Goal: Ask a question

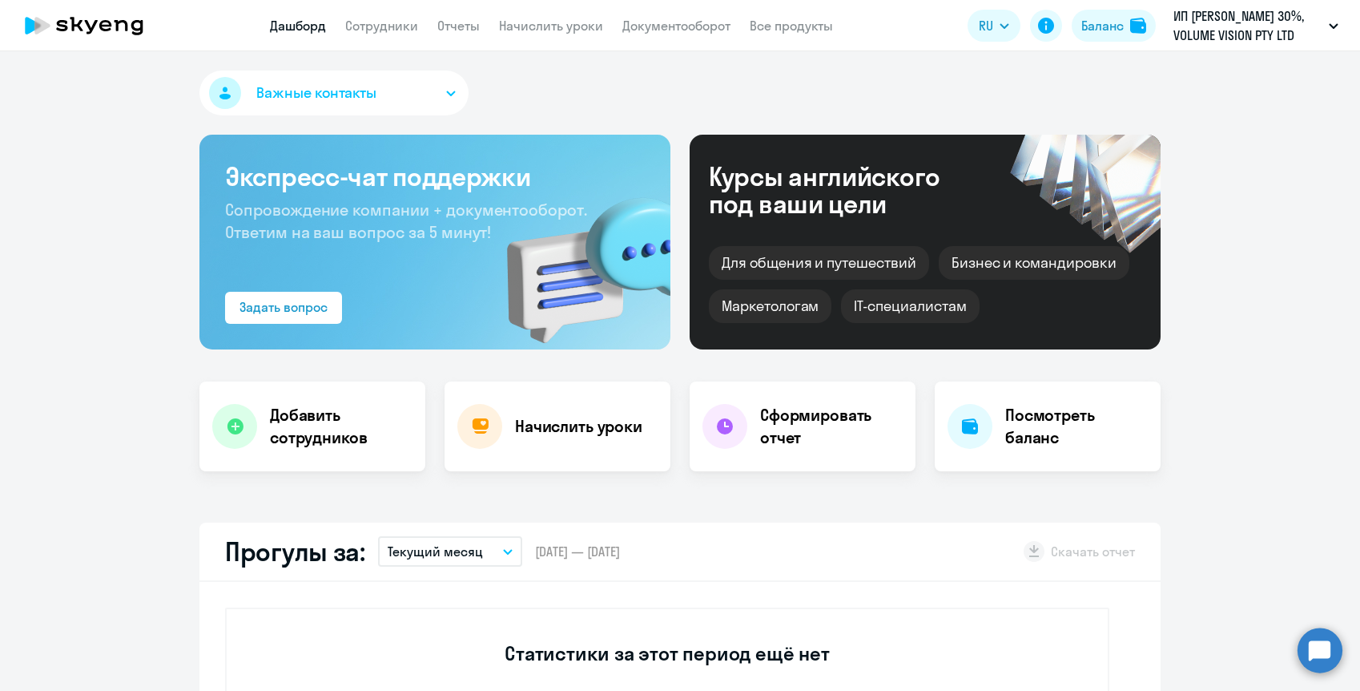
select select "30"
click at [1317, 651] on circle at bounding box center [1320, 649] width 45 height 45
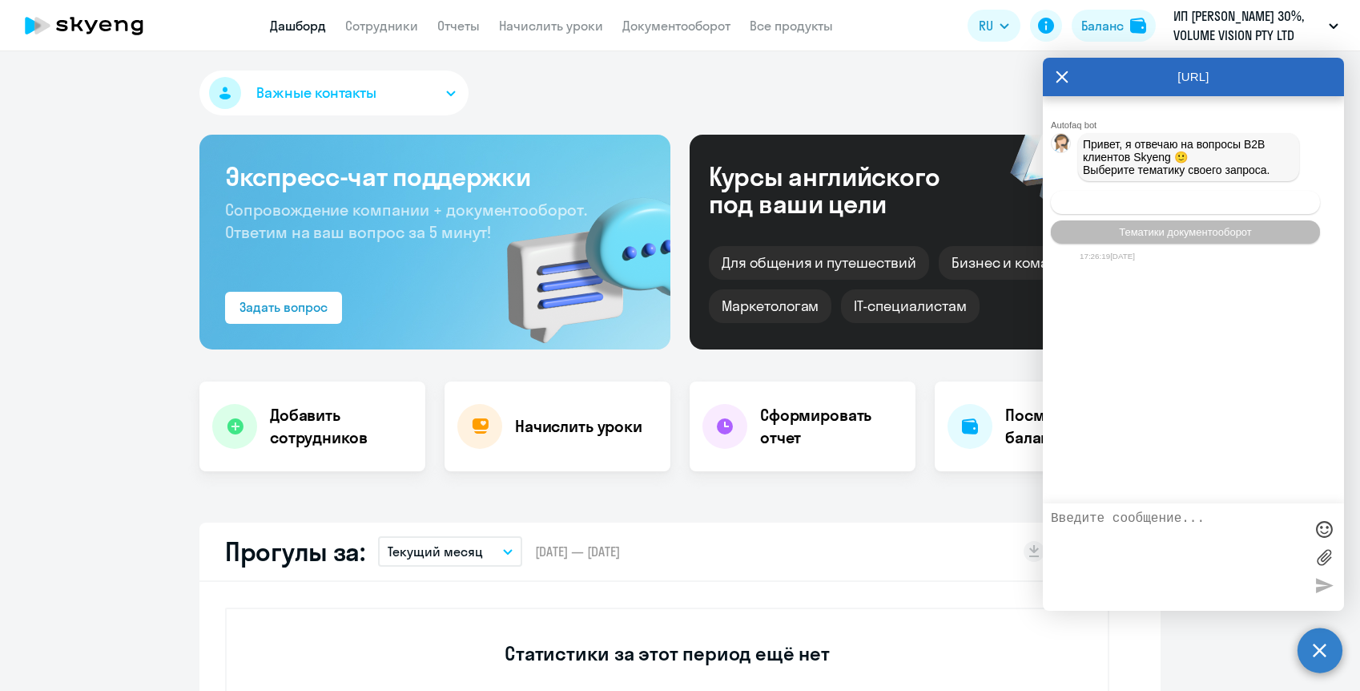
click at [1149, 207] on span "Операционное сопровождение" at bounding box center [1185, 202] width 151 height 12
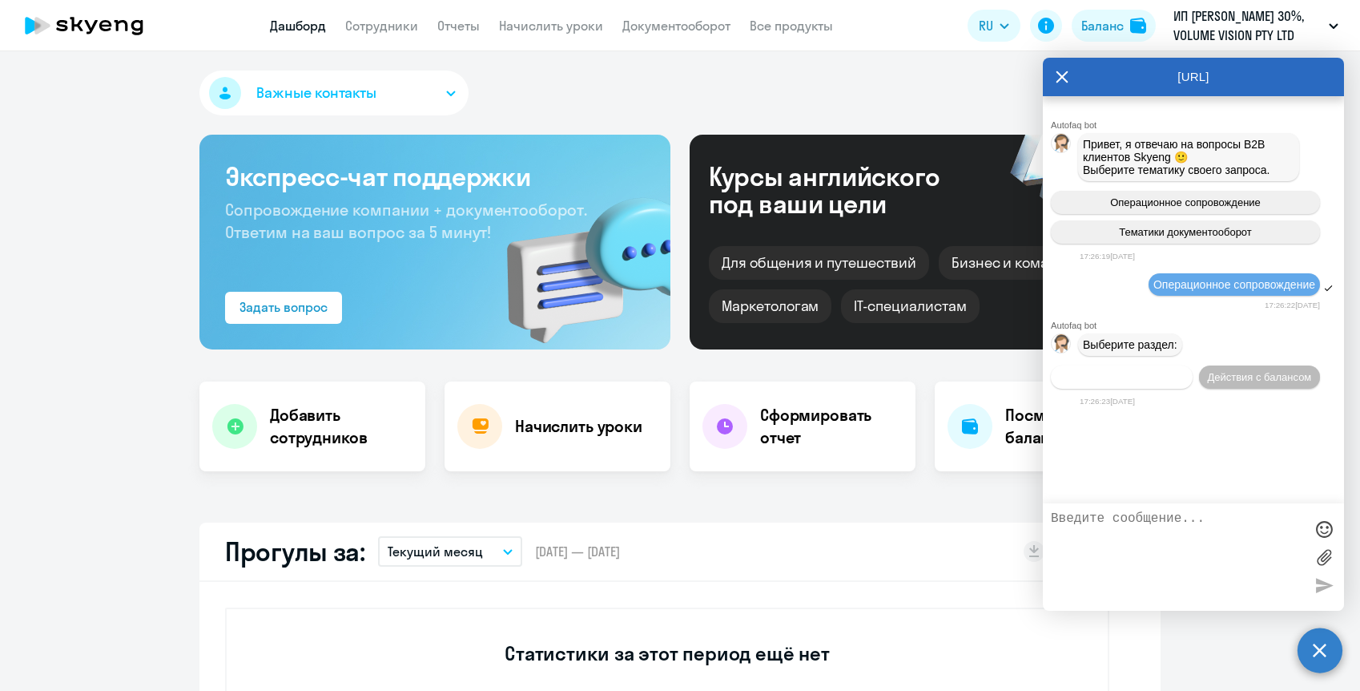
click at [1171, 383] on span "Действия по сотрудникам" at bounding box center [1122, 377] width 124 height 12
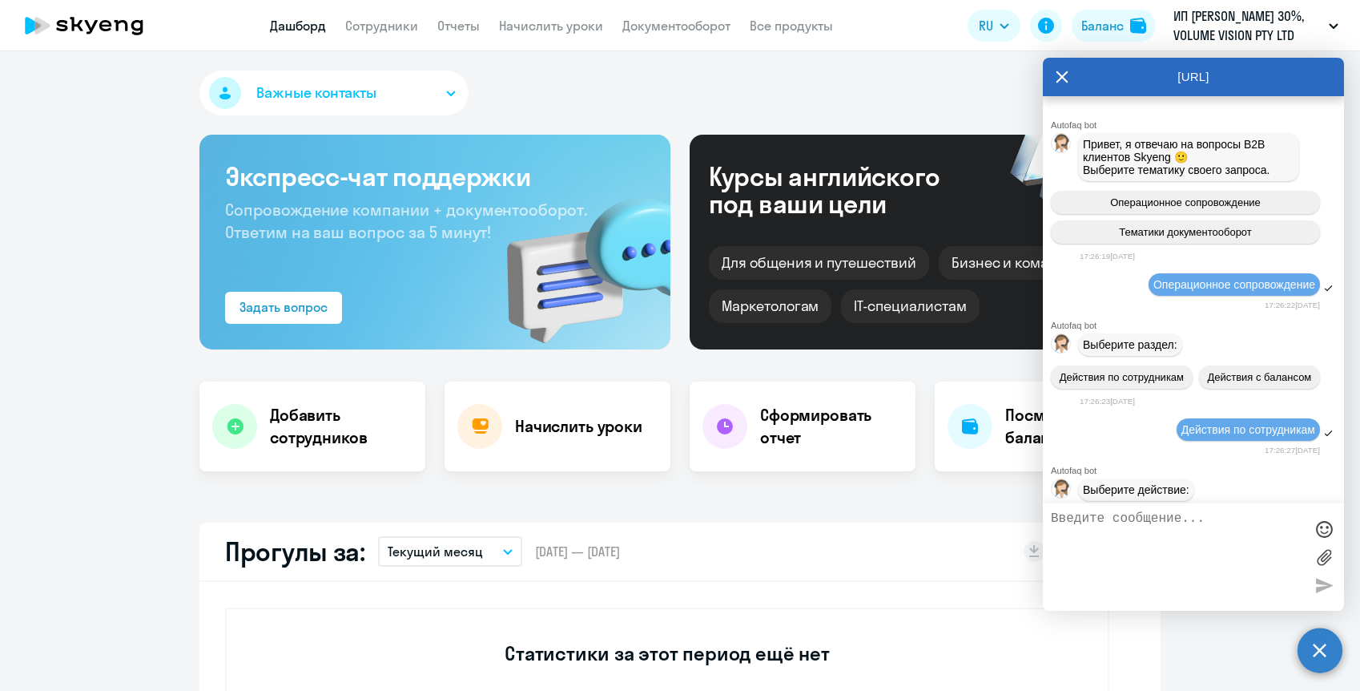
scroll to position [199, 0]
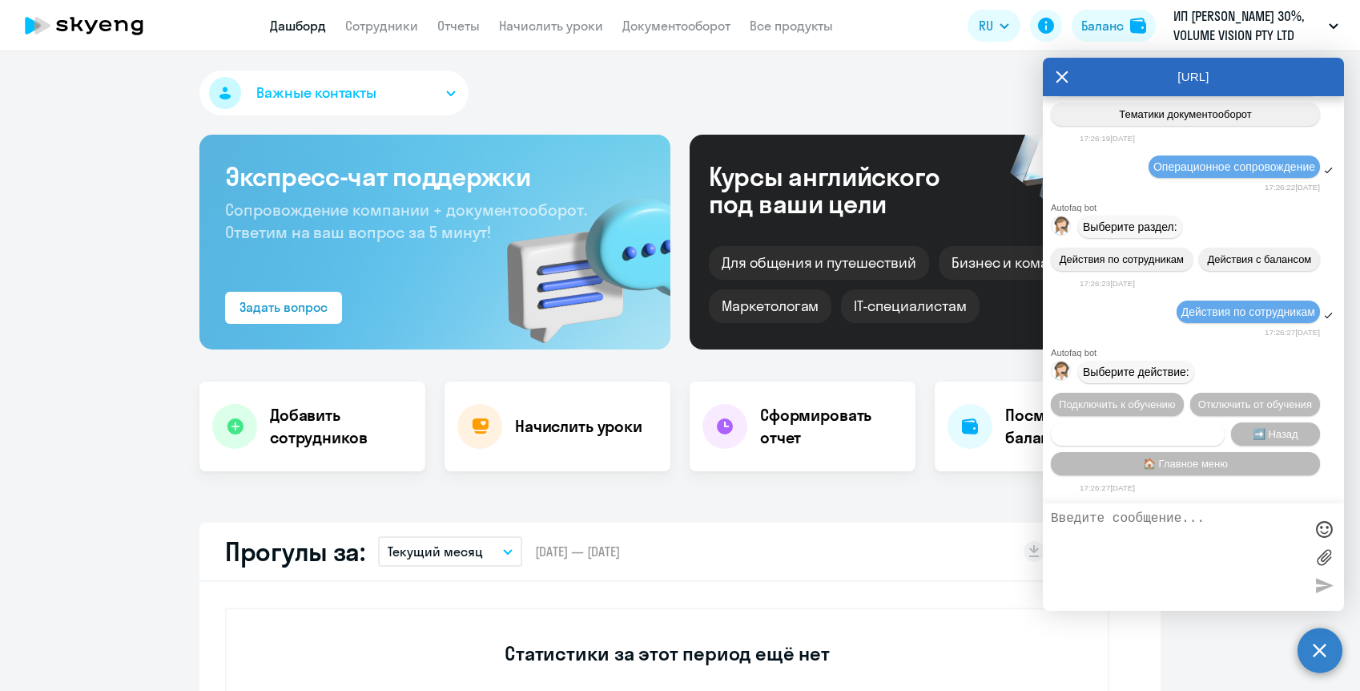
click at [1152, 436] on span "Сотруднику нужна помощь" at bounding box center [1138, 434] width 130 height 12
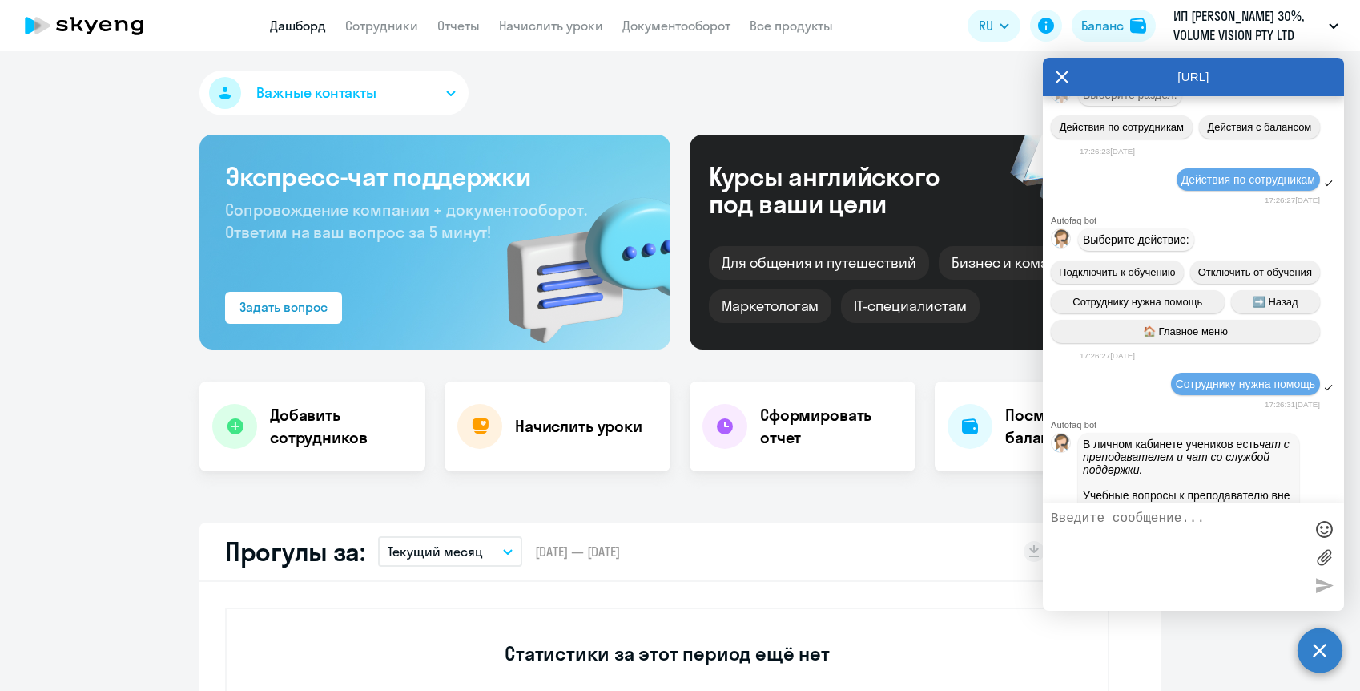
scroll to position [779, 0]
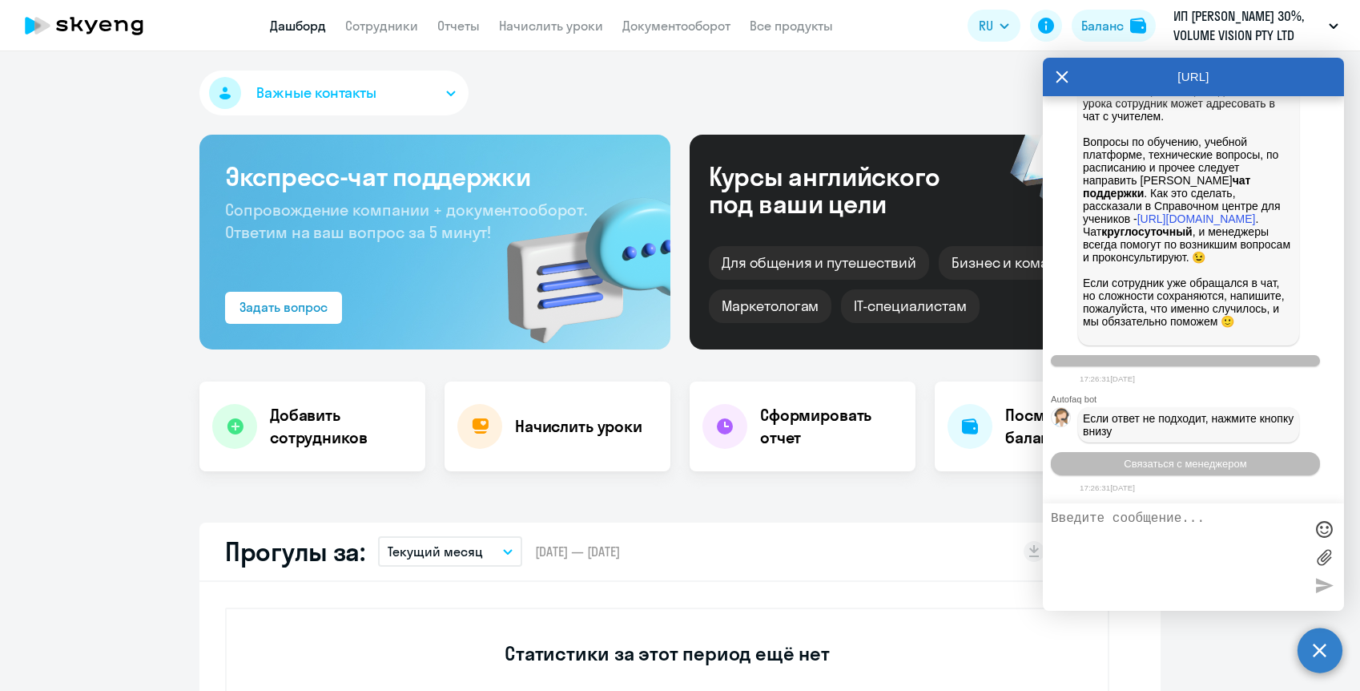
click at [1176, 521] on textarea at bounding box center [1177, 556] width 253 height 91
click at [1165, 460] on span "Связаться с менеджером" at bounding box center [1185, 463] width 123 height 12
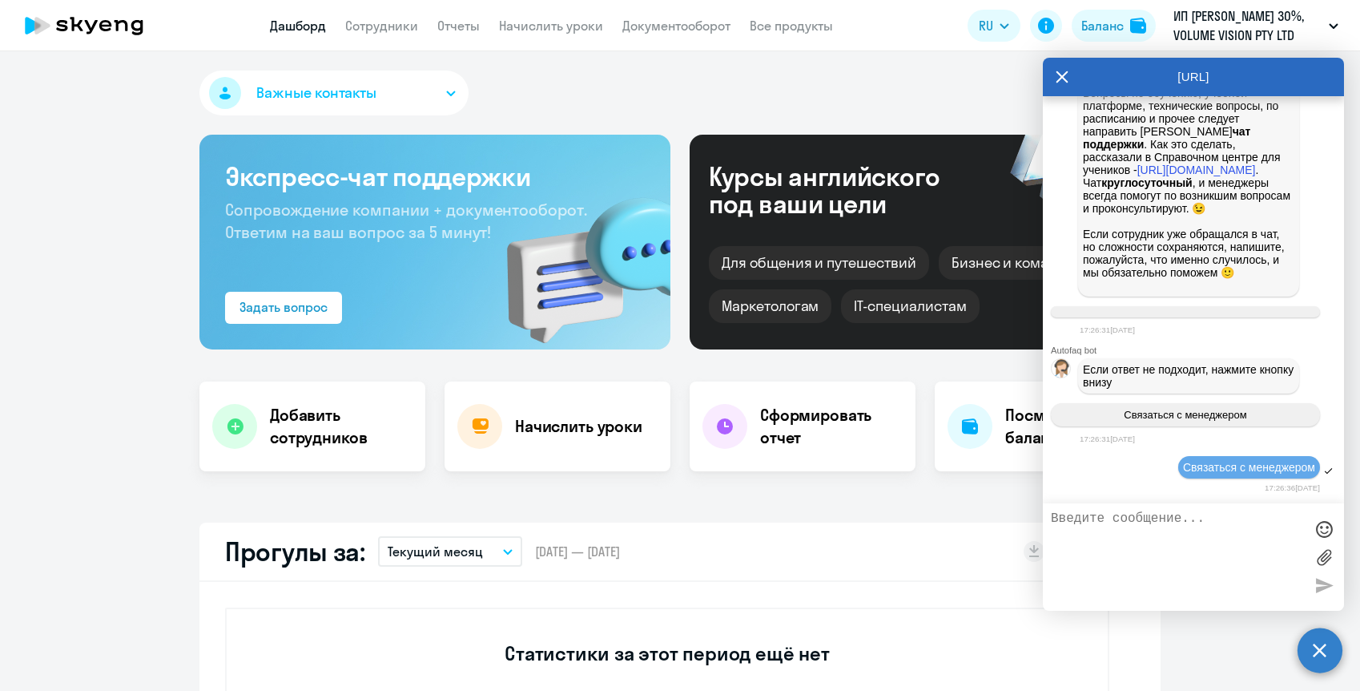
scroll to position [830, 0]
click at [1134, 536] on textarea at bounding box center [1177, 556] width 253 height 91
click at [1261, 534] on textarea "Добрый день. У нас были не оплачены счета пару месяцев и в этот" at bounding box center [1177, 556] width 253 height 91
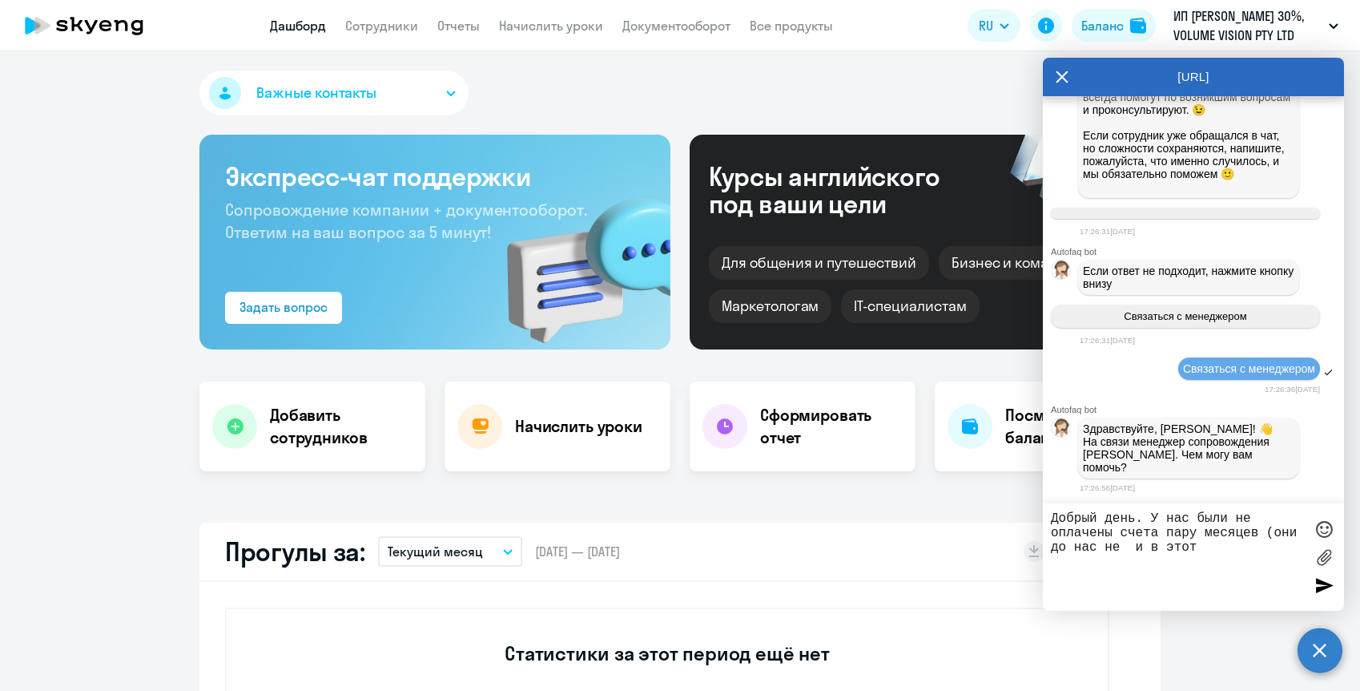
scroll to position [921, 0]
click at [1268, 557] on textarea "Добрый день. У нас были не оплачены счета пару месяцев (они до нас не доли) и в…" at bounding box center [1177, 556] width 253 height 91
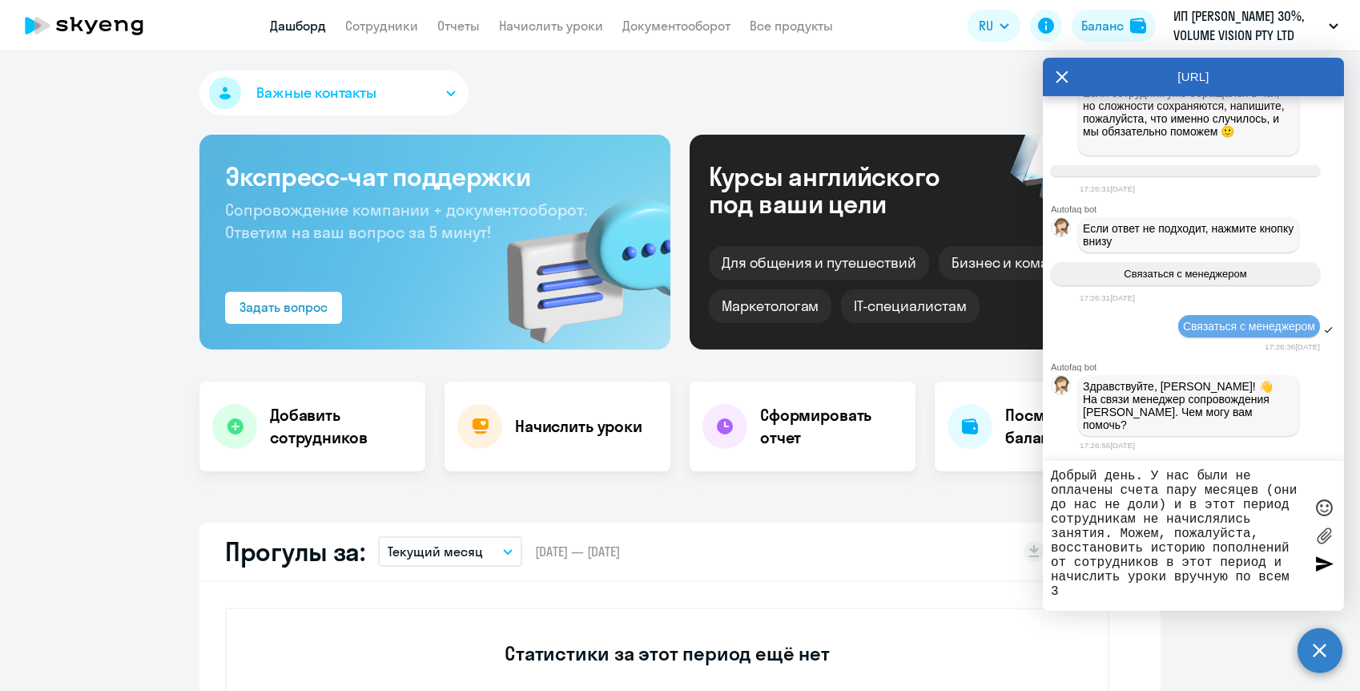
scroll to position [14, 0]
type textarea "Добрый день. У нас были не оплачены счета пару месяцев (они до нас не доли) и в…"
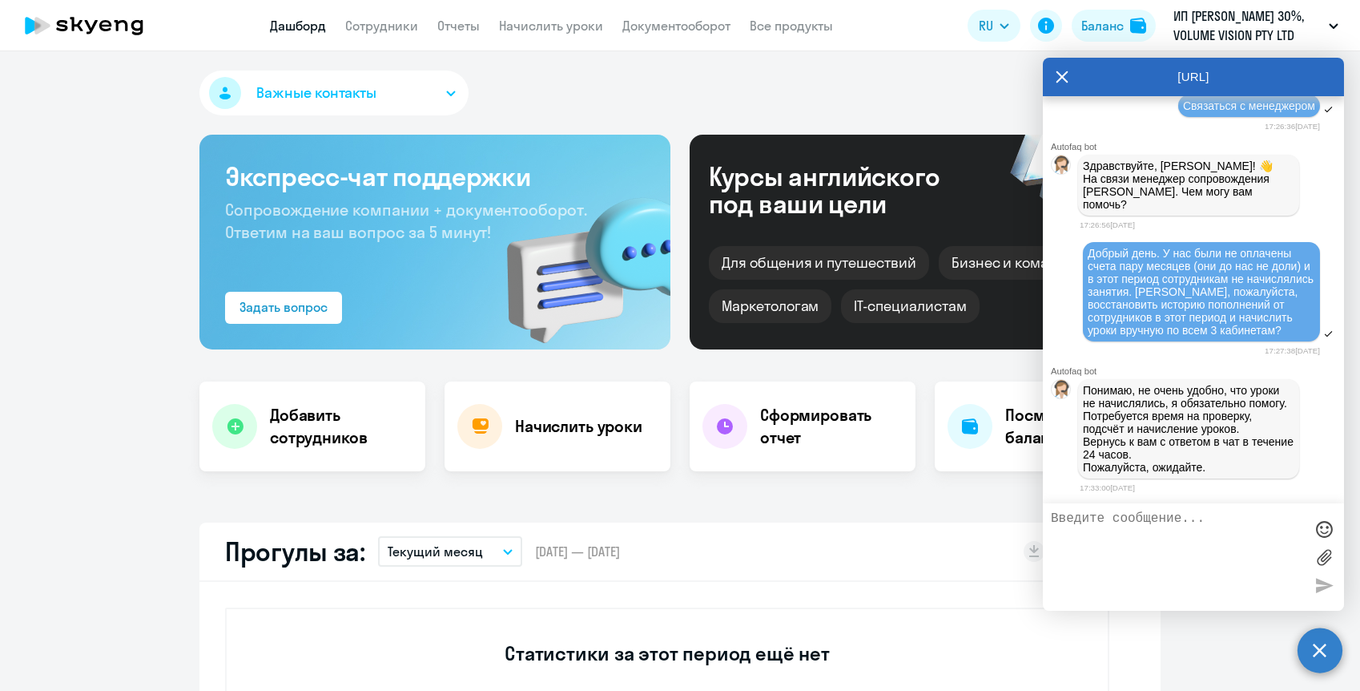
scroll to position [1226, 0]
